Goal: Task Accomplishment & Management: Manage account settings

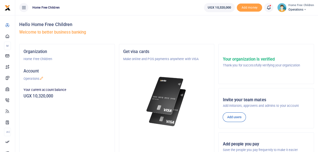
click at [270, 8] on icon at bounding box center [268, 8] width 5 height 6
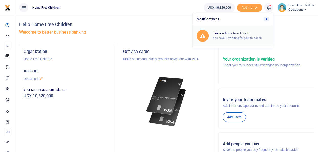
click at [234, 35] on h6 "Transactions to act upon" at bounding box center [241, 33] width 56 height 4
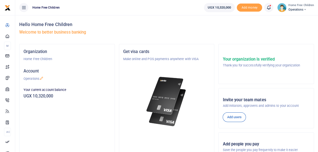
click at [271, 8] on span at bounding box center [271, 8] width 0 height 0
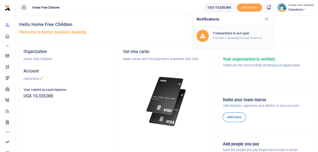
click at [229, 34] on h6 "Transactions to act upon" at bounding box center [241, 33] width 56 height 4
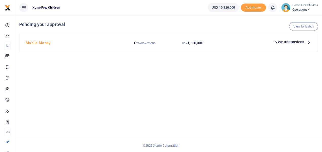
click at [283, 41] on span "View transactions" at bounding box center [289, 42] width 29 height 6
click at [287, 41] on span "View transactions" at bounding box center [289, 42] width 29 height 6
